Goal: Task Accomplishment & Management: Manage account settings

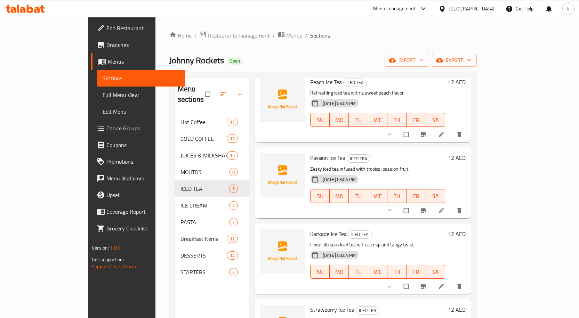
scroll to position [79, 0]
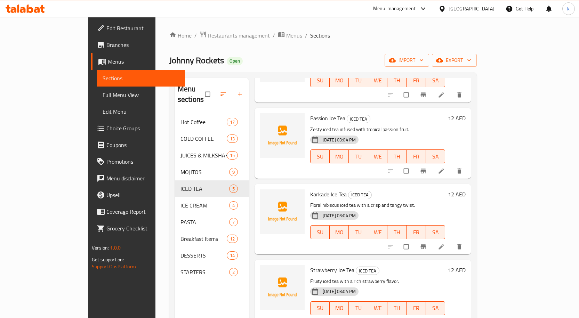
click at [106, 24] on span "Edit Restaurant" at bounding box center [142, 28] width 73 height 8
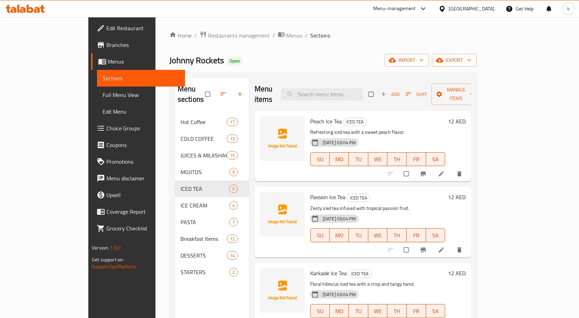
click at [37, 7] on icon at bounding box center [25, 9] width 39 height 8
